Goal: Task Accomplishment & Management: Manage account settings

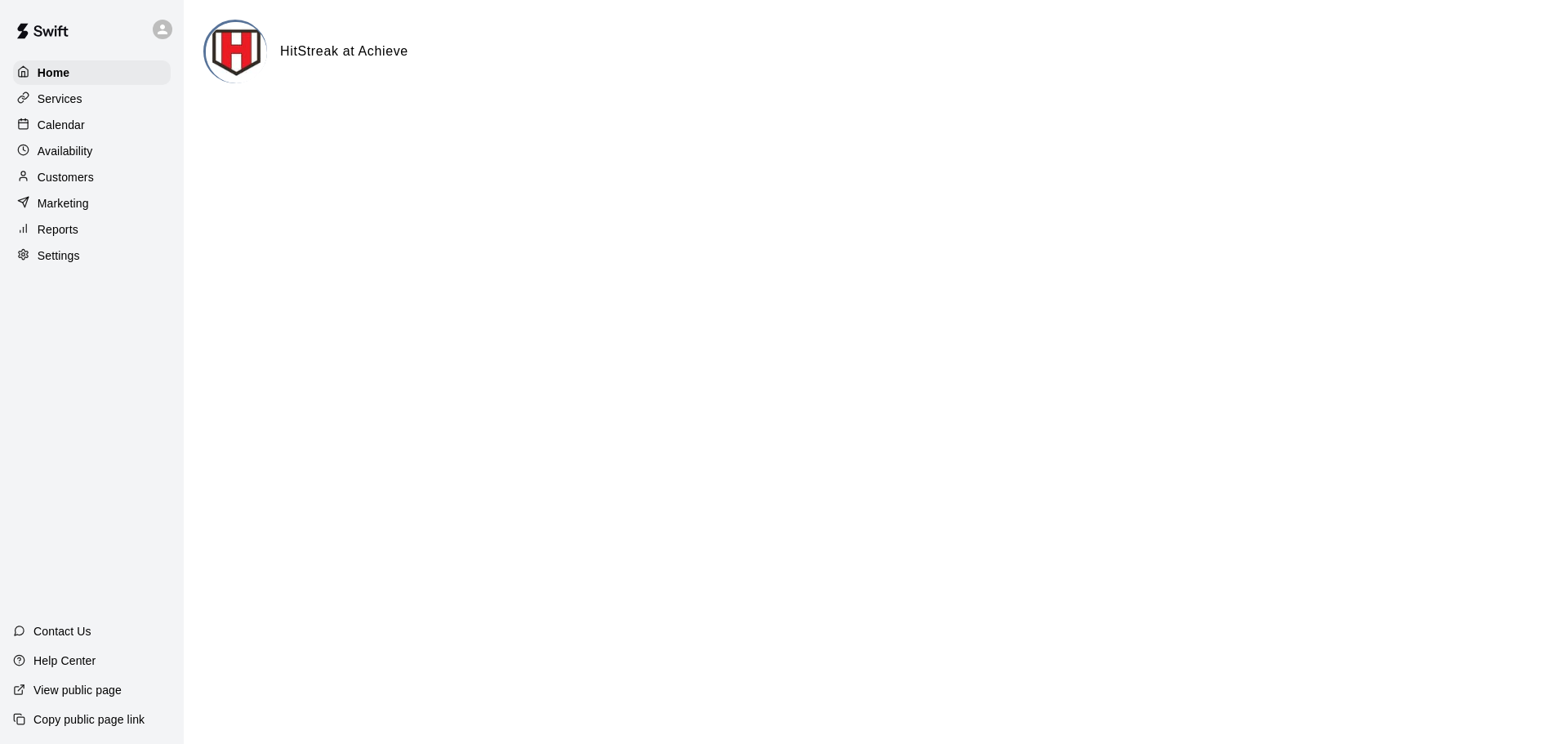
click at [83, 89] on div "Services" at bounding box center [92, 98] width 157 height 24
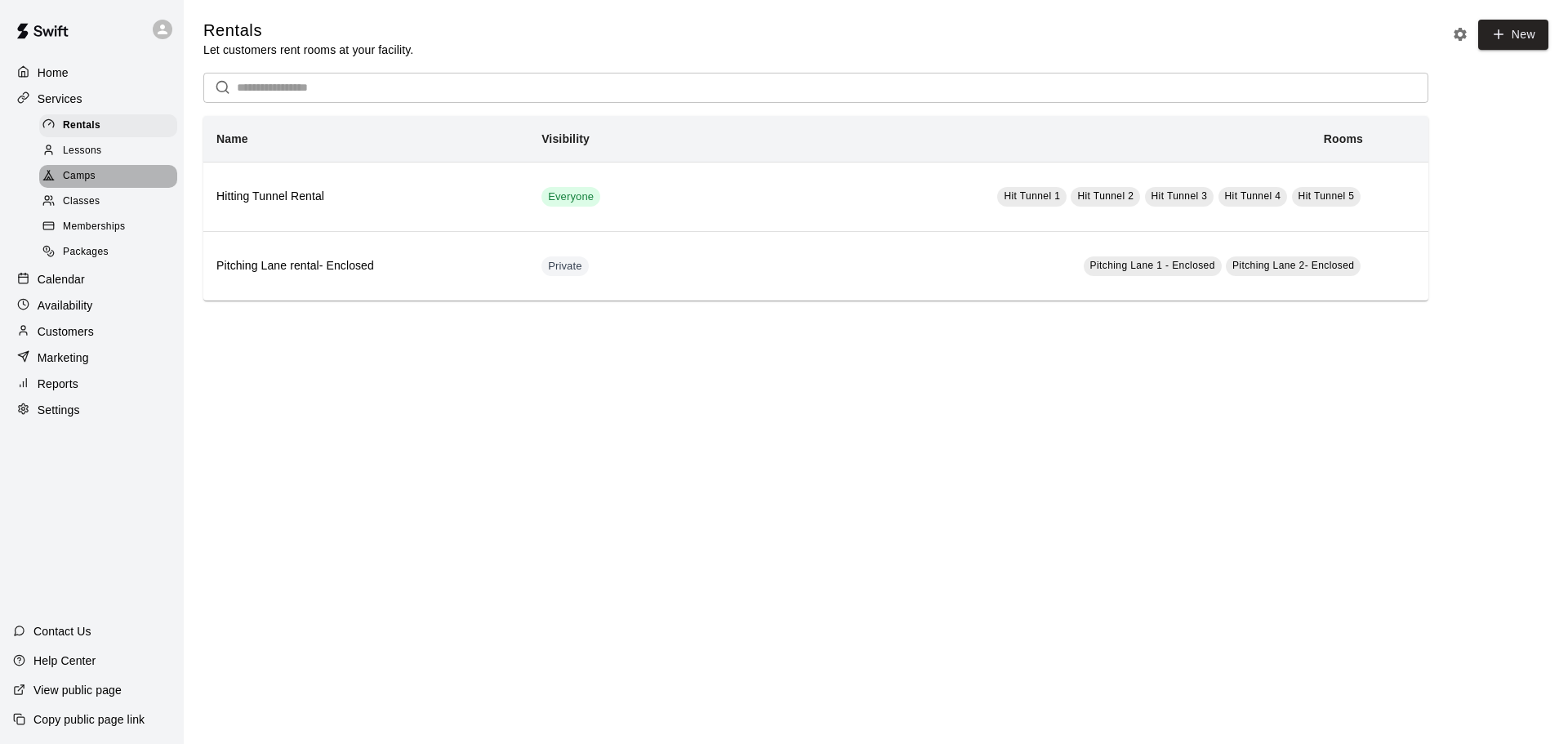
click at [107, 174] on div "Camps" at bounding box center [108, 176] width 138 height 22
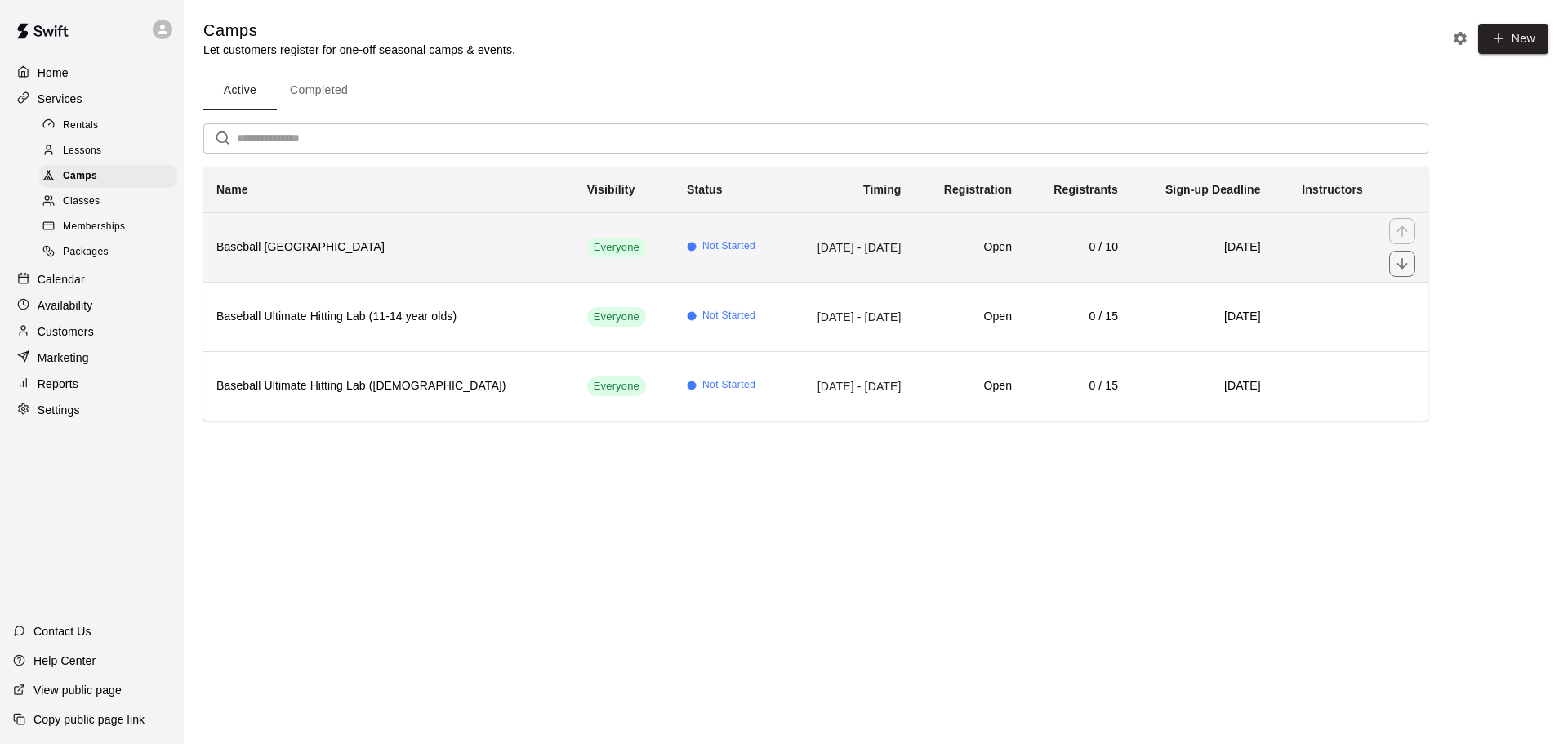
click at [326, 254] on h6 "Baseball [GEOGRAPHIC_DATA]" at bounding box center [389, 246] width 345 height 18
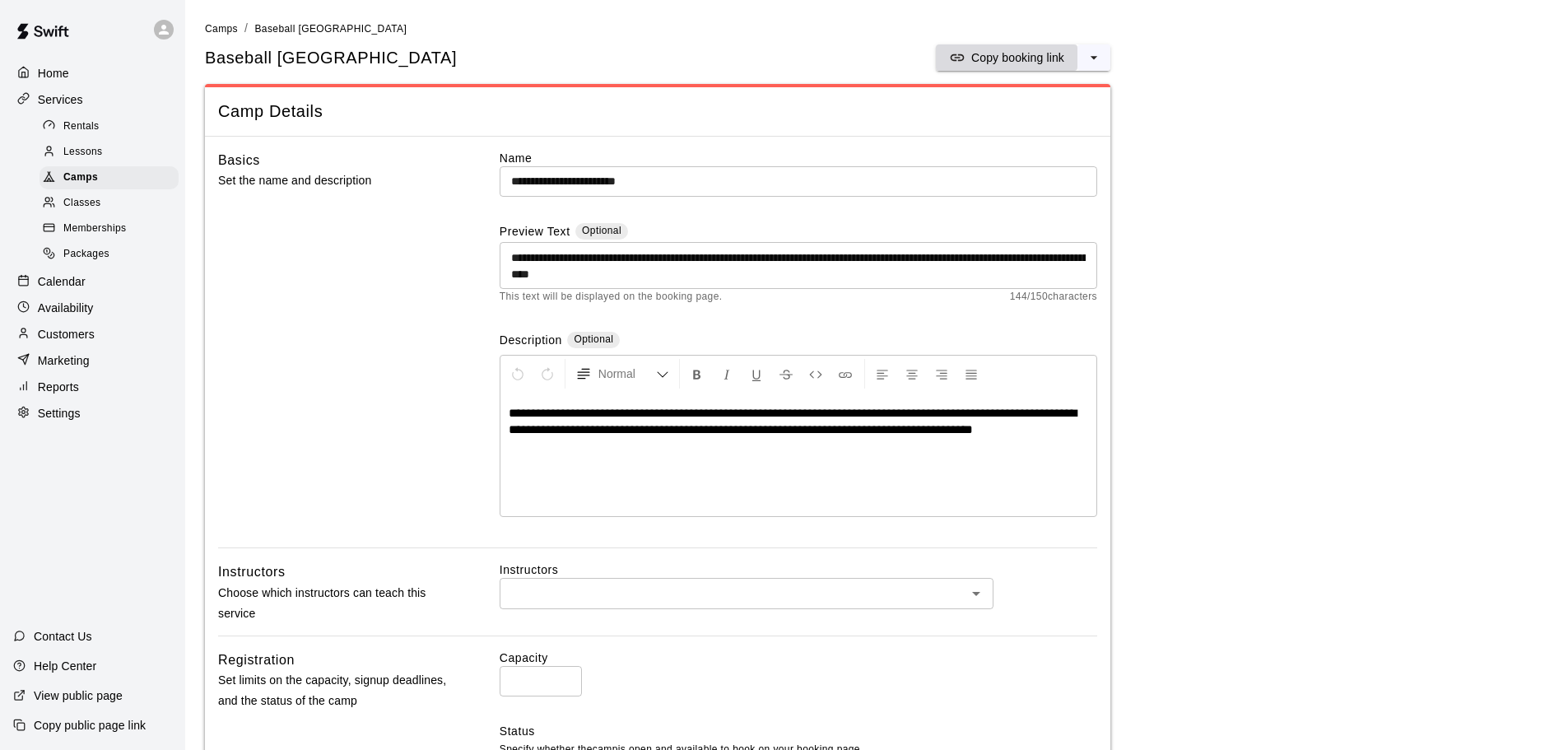
click at [983, 58] on p "Copy booking link" at bounding box center [1017, 57] width 93 height 16
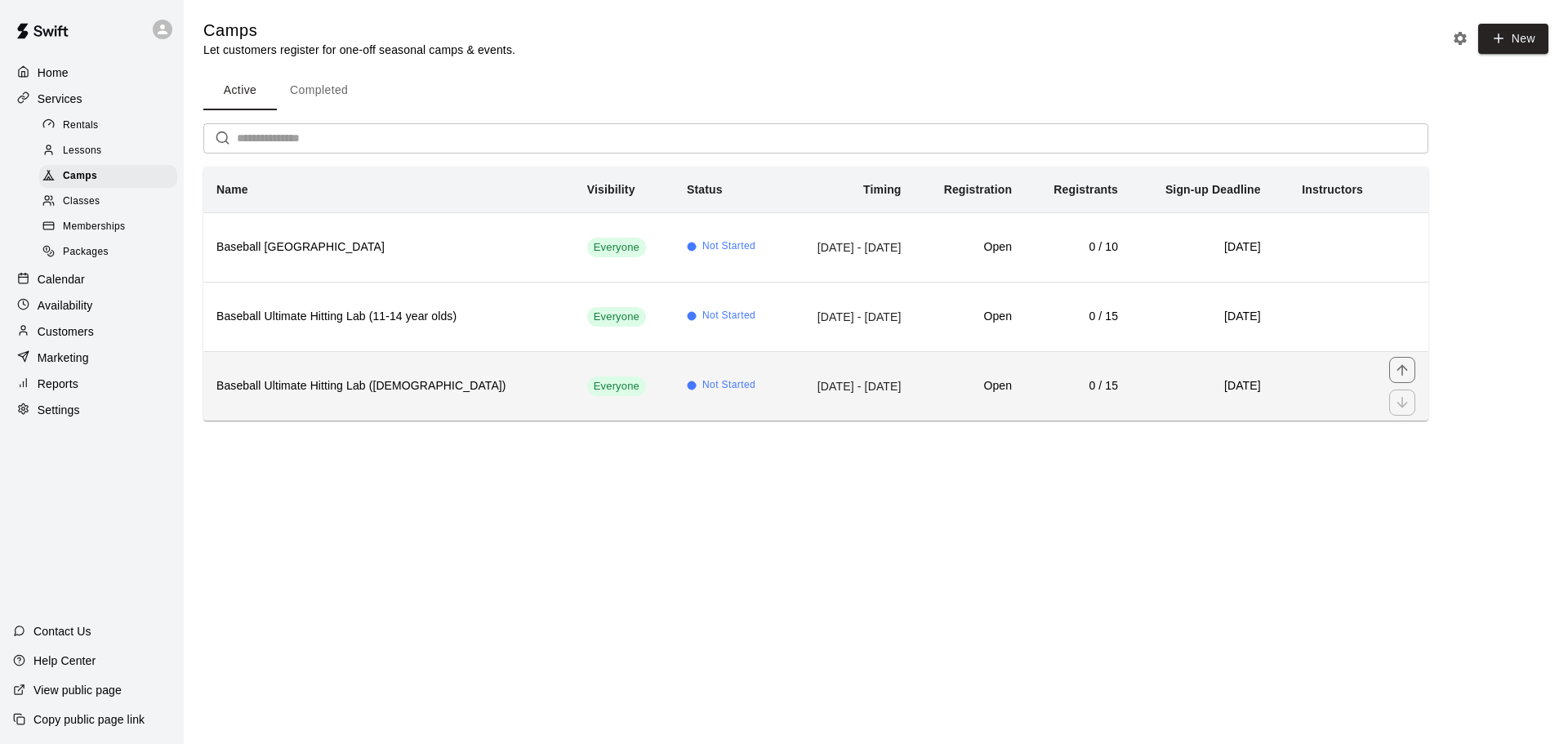
click at [403, 380] on h6 "Baseball Ultimate Hitting Lab ([DEMOGRAPHIC_DATA])" at bounding box center [389, 386] width 345 height 18
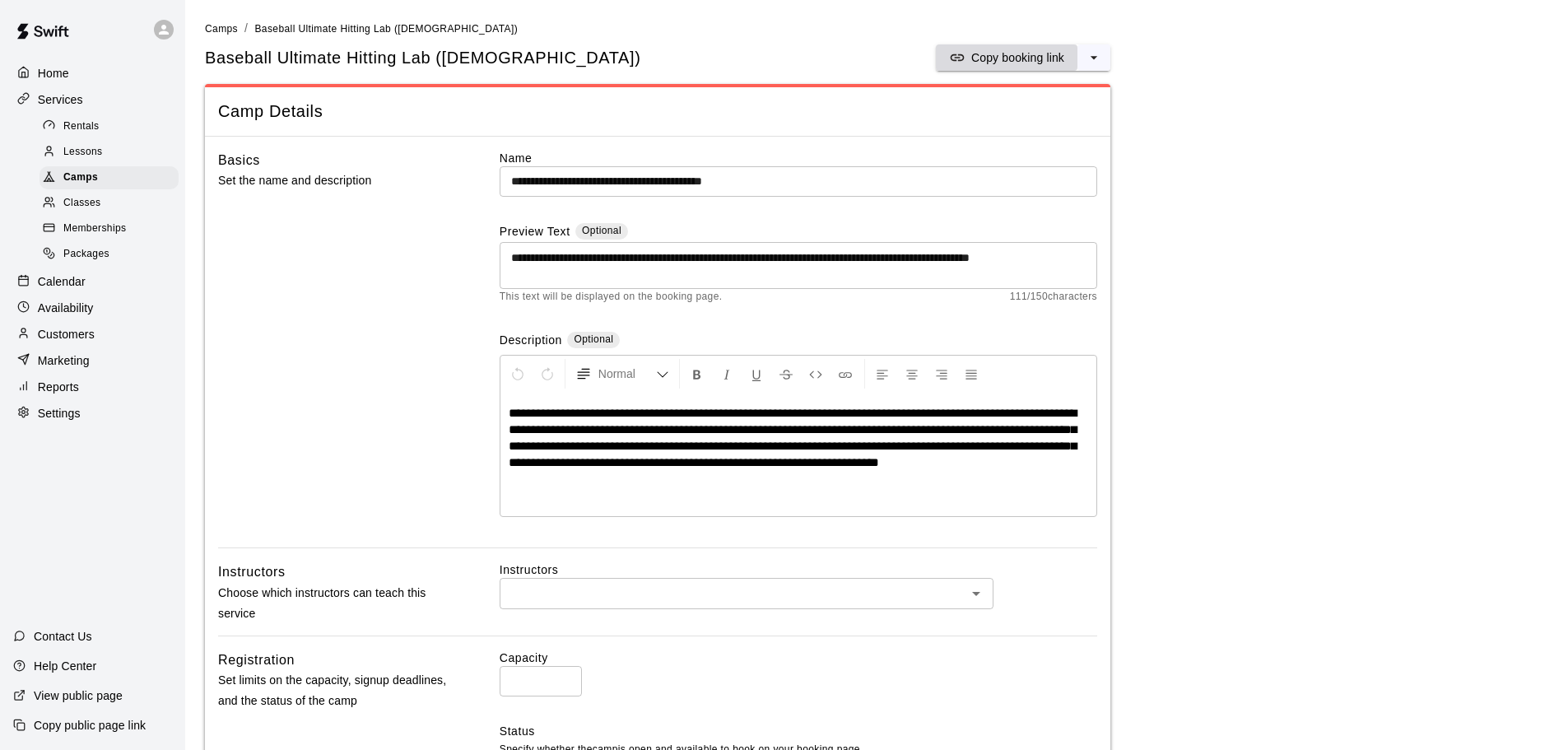
click at [986, 57] on p "Copy booking link" at bounding box center [1017, 57] width 93 height 16
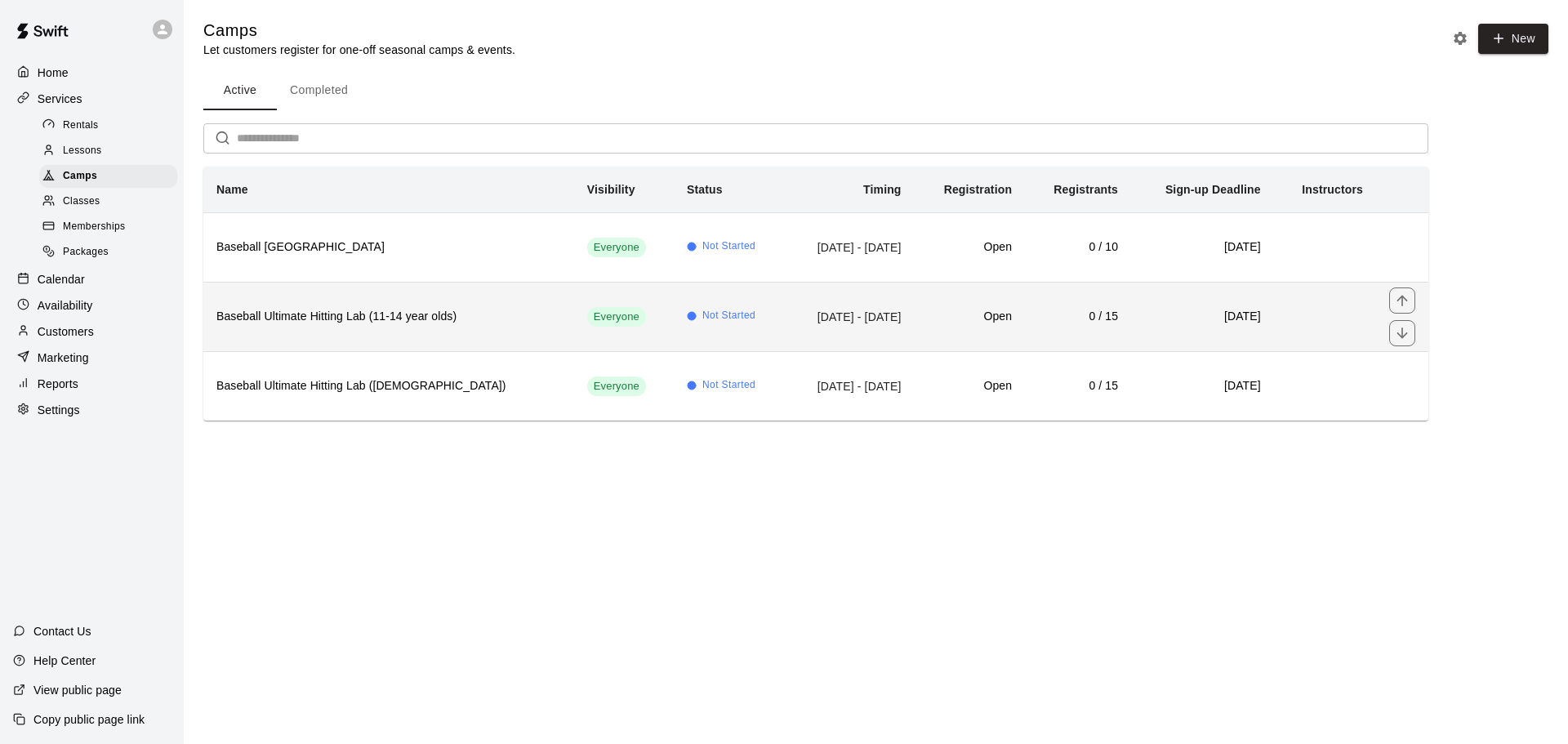
click at [355, 320] on h6 "Baseball Ultimate Hitting Lab (11-14 year olds)" at bounding box center [389, 317] width 345 height 18
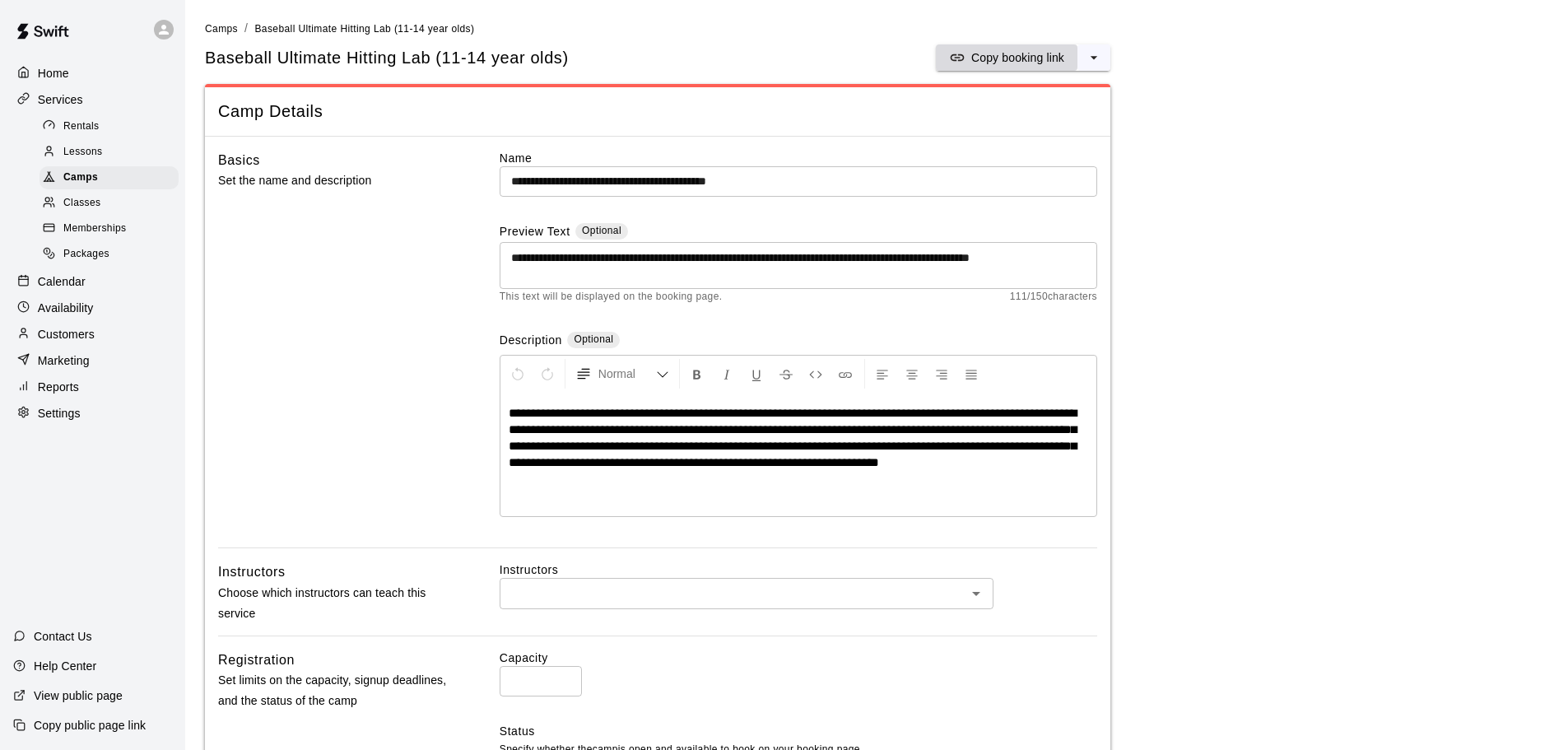
click at [1000, 54] on p "Copy booking link" at bounding box center [1017, 57] width 93 height 16
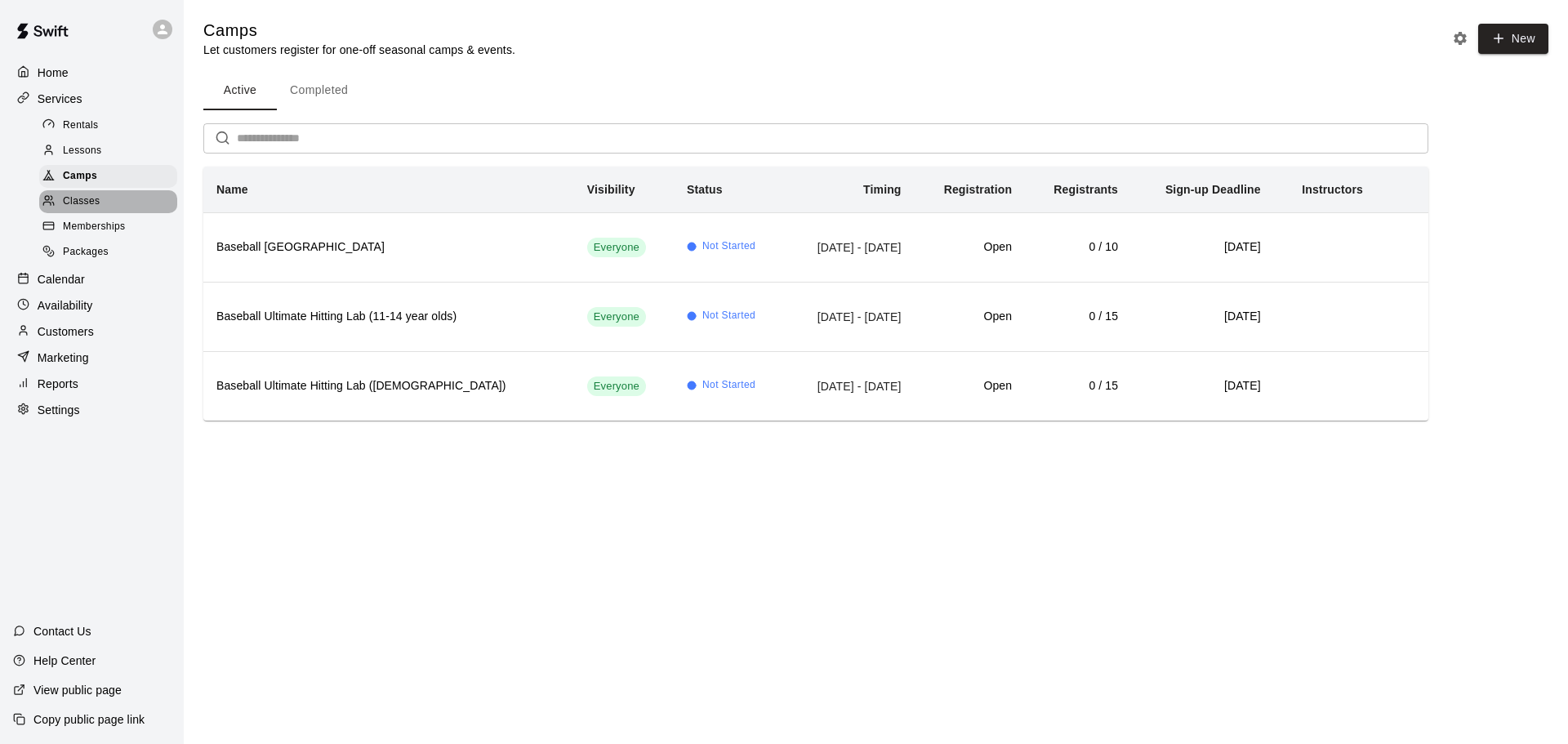
click at [111, 212] on div "Classes" at bounding box center [108, 201] width 138 height 22
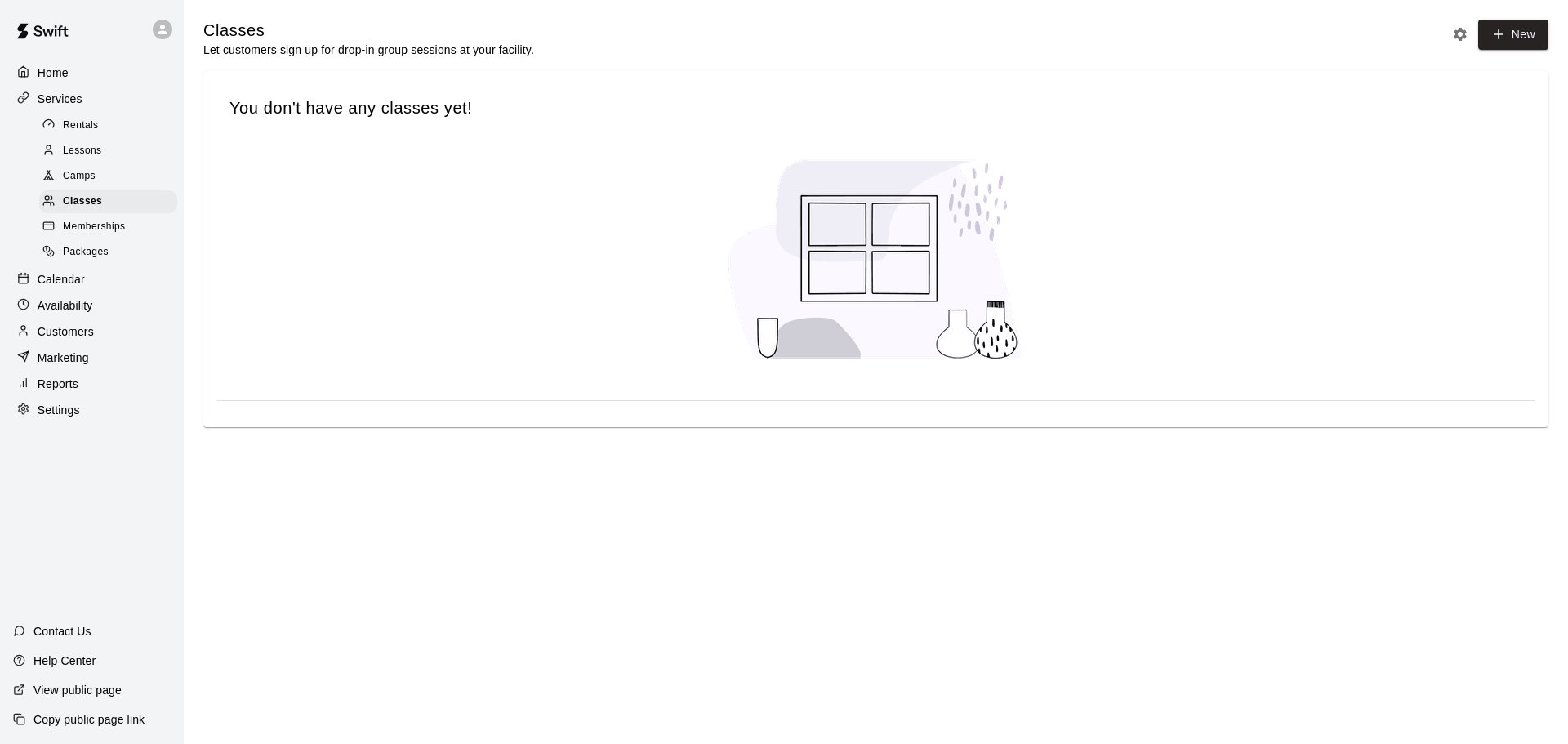
click at [99, 156] on span "Lessons" at bounding box center [82, 150] width 39 height 16
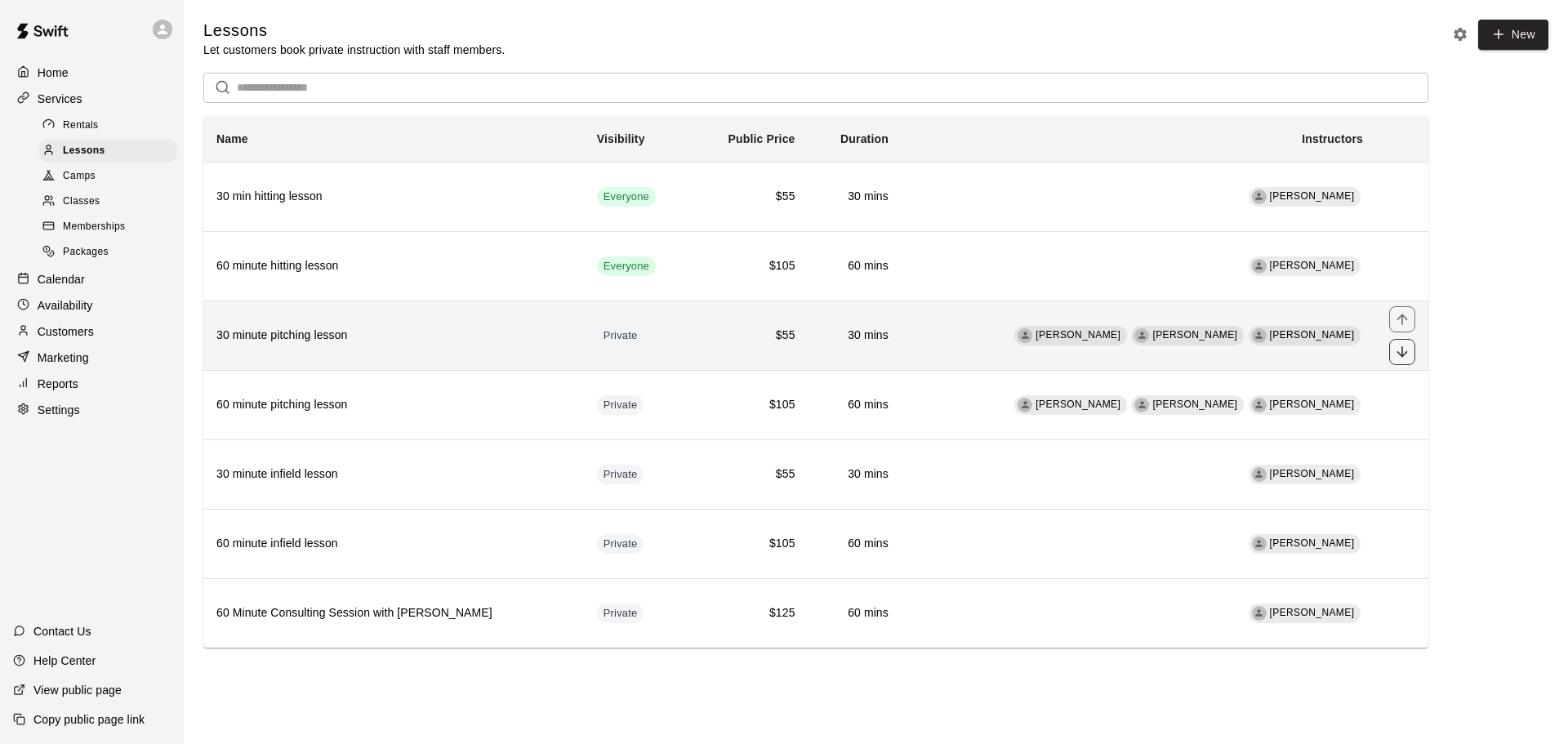
click at [1396, 354] on icon "move item down" at bounding box center [1401, 351] width 16 height 16
